Goal: Navigation & Orientation: Find specific page/section

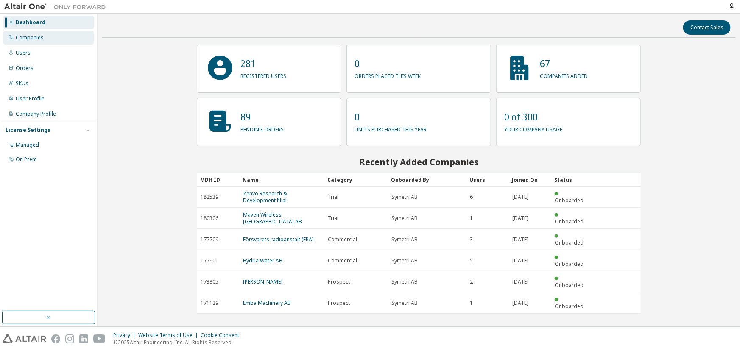
click at [61, 38] on div "Companies" at bounding box center [48, 38] width 90 height 14
